Goal: Navigation & Orientation: Go to known website

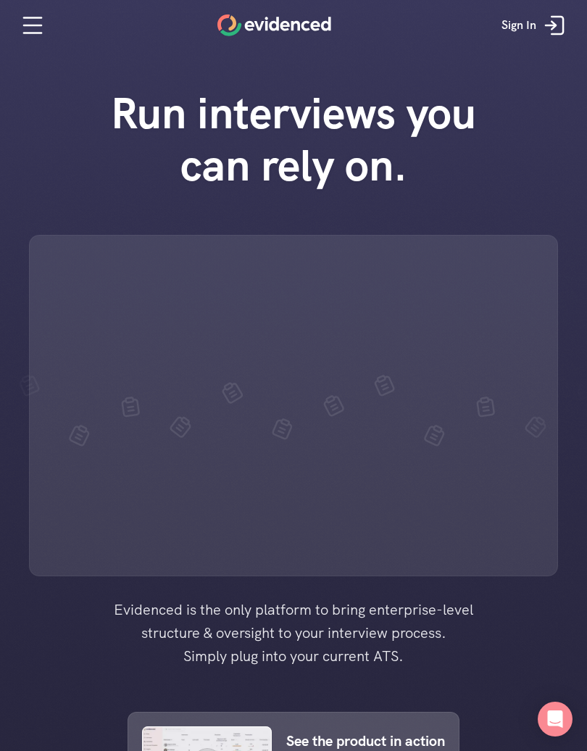
click at [4, 30] on nav "Sign In" at bounding box center [293, 25] width 587 height 51
click at [32, 15] on icon at bounding box center [32, 25] width 29 height 29
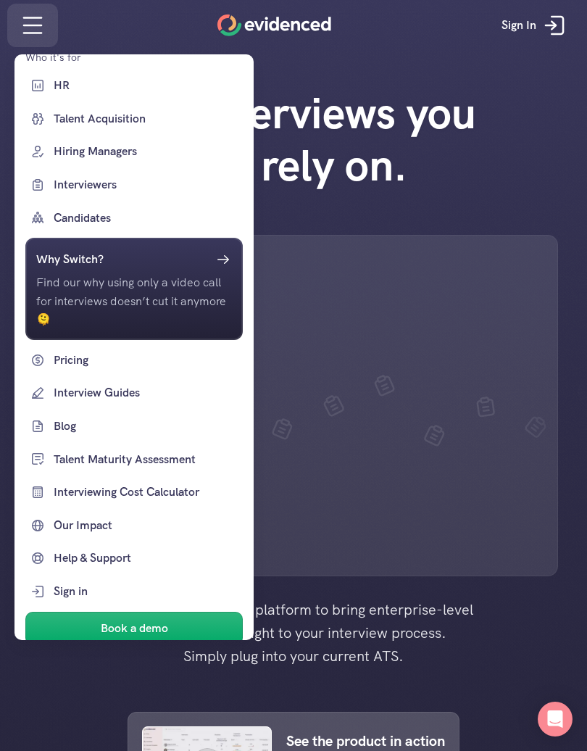
scroll to position [1048, 0]
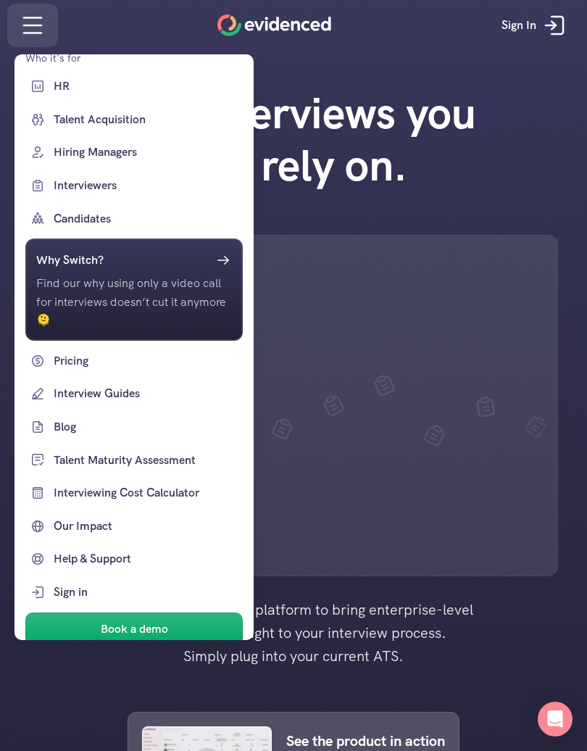
click at [504, 503] on div at bounding box center [293, 375] width 587 height 751
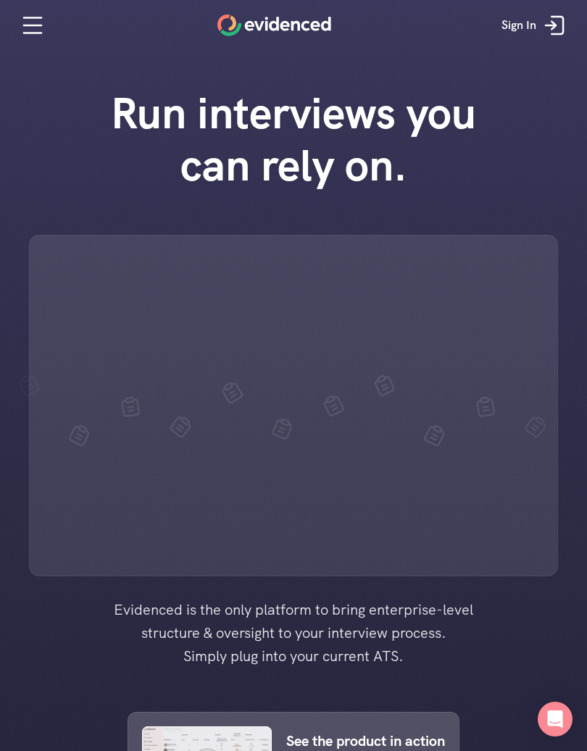
click at [537, 17] on link "Sign In" at bounding box center [535, 25] width 89 height 43
